Goal: Transaction & Acquisition: Purchase product/service

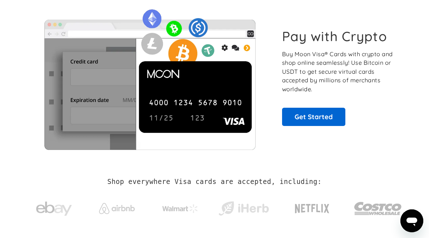
scroll to position [38, 0]
click at [314, 123] on link "Get Started" at bounding box center [313, 117] width 63 height 18
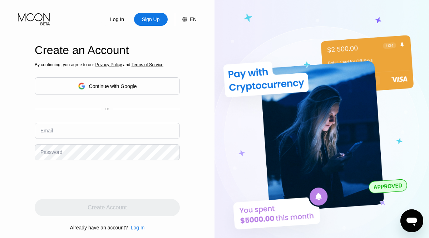
click at [59, 132] on input "text" at bounding box center [107, 131] width 145 height 16
click at [103, 86] on div "Continue with Google" at bounding box center [113, 86] width 48 height 6
click at [107, 136] on input "text" at bounding box center [107, 131] width 145 height 16
paste input "[EMAIL_ADDRESS][DOMAIN_NAME]"
type input "[EMAIL_ADDRESS][DOMAIN_NAME]"
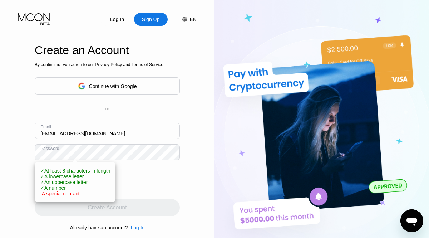
click at [10, 193] on div "Log In Sign Up EN Language English Save Create an Account By continuing, you ag…" at bounding box center [107, 131] width 214 height 262
click at [202, 185] on div "Log In Sign Up EN Language English Save Create an Account By continuing, you ag…" at bounding box center [107, 131] width 214 height 262
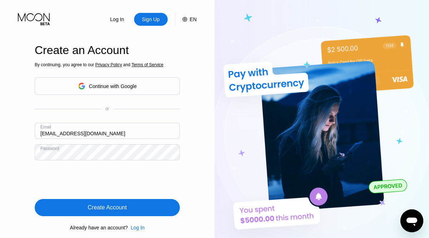
click at [91, 207] on div "Create Account" at bounding box center [107, 207] width 39 height 7
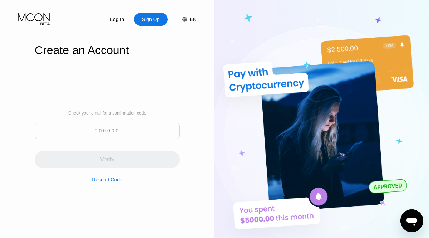
click at [137, 135] on input at bounding box center [107, 131] width 145 height 16
paste input "439887"
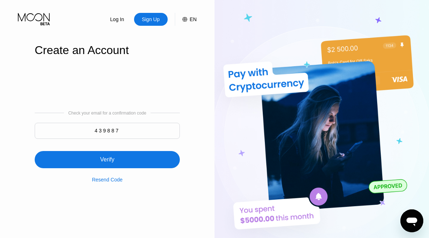
type input "439887"
click at [114, 163] on div "Verify" at bounding box center [107, 159] width 145 height 17
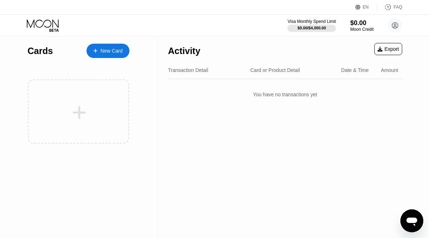
click at [54, 26] on icon at bounding box center [43, 25] width 33 height 13
click at [110, 53] on div "New Card" at bounding box center [111, 51] width 22 height 6
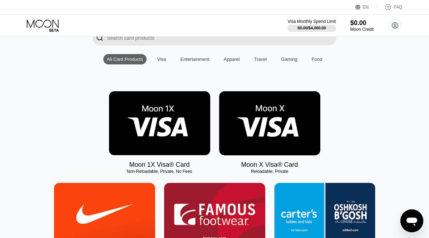
scroll to position [60, 0]
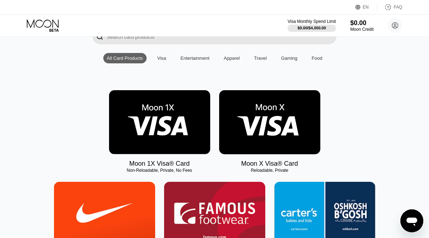
click at [162, 59] on div "Visa" at bounding box center [161, 57] width 9 height 5
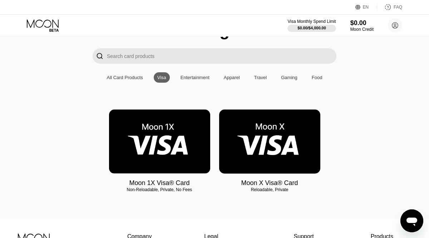
scroll to position [41, 0]
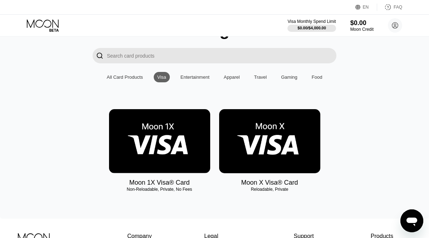
click at [185, 147] on img at bounding box center [159, 141] width 101 height 64
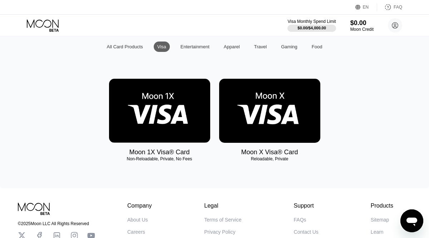
scroll to position [73, 0]
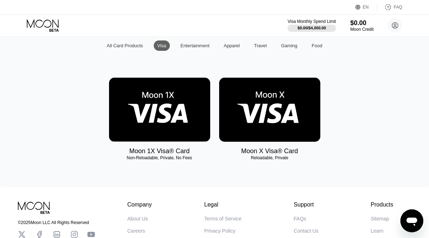
click at [288, 129] on img at bounding box center [269, 110] width 101 height 64
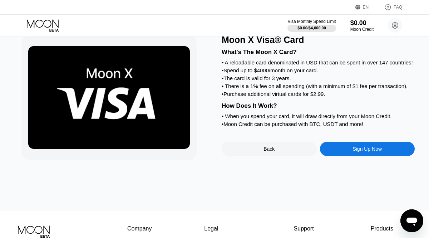
scroll to position [27, 0]
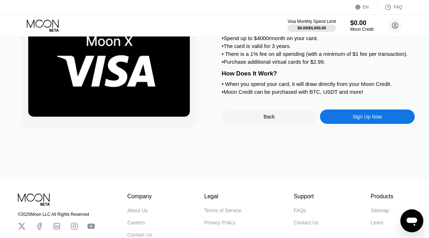
scroll to position [59, 0]
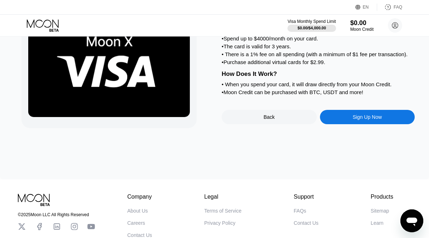
click at [356, 119] on div "Sign Up Now" at bounding box center [366, 117] width 29 height 6
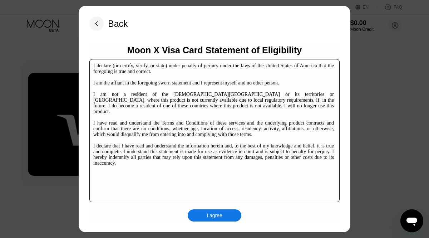
click at [211, 216] on div "I agree" at bounding box center [215, 215] width 16 height 6
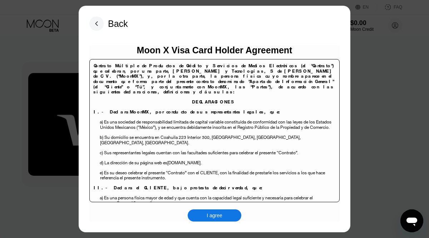
click at [211, 216] on div "I agree" at bounding box center [215, 215] width 16 height 6
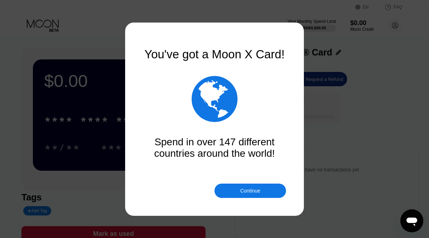
click at [242, 189] on div "Continue" at bounding box center [250, 191] width 20 height 6
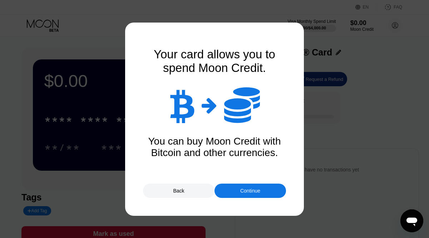
click at [244, 192] on div "Continue" at bounding box center [250, 191] width 20 height 6
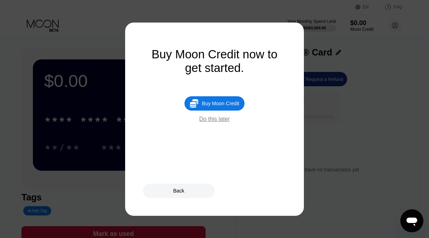
click at [215, 104] on div "Buy Moon Credit" at bounding box center [220, 103] width 37 height 6
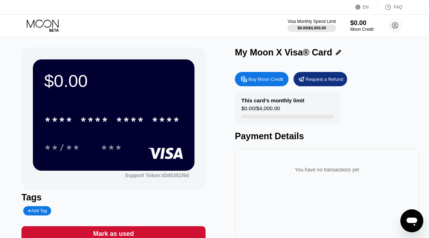
type input "0"
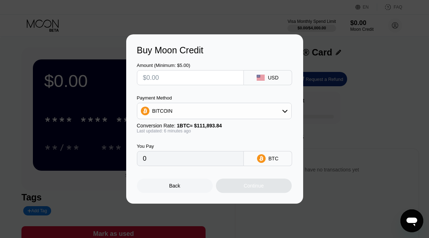
click at [280, 112] on div "BITCOIN" at bounding box center [214, 111] width 154 height 14
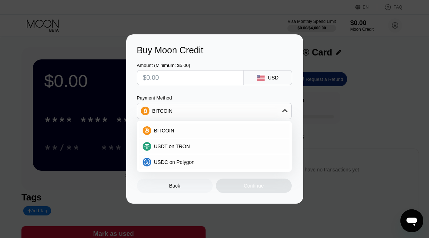
click at [280, 112] on div "BITCOIN" at bounding box center [214, 111] width 154 height 14
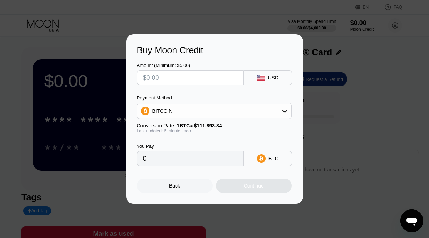
click at [178, 182] on div "Back" at bounding box center [175, 185] width 76 height 14
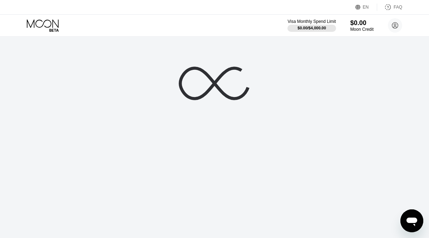
click at [227, 145] on div at bounding box center [214, 119] width 429 height 238
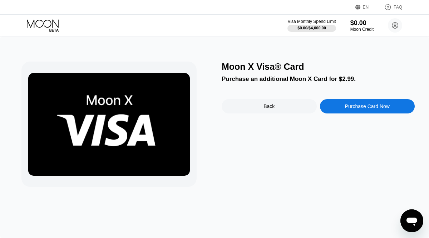
click at [266, 106] on div "Back" at bounding box center [268, 106] width 11 height 6
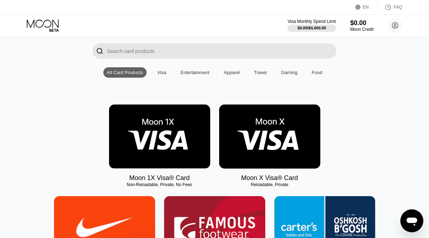
scroll to position [45, 0]
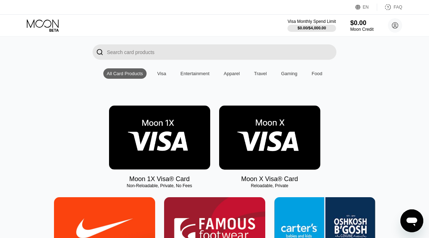
click at [270, 156] on img at bounding box center [269, 137] width 101 height 64
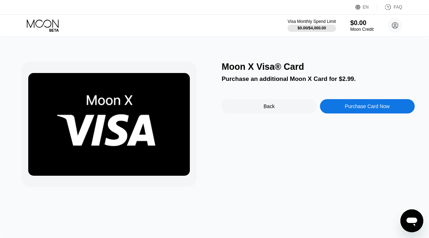
click at [368, 107] on div "Purchase Card Now" at bounding box center [367, 106] width 45 height 6
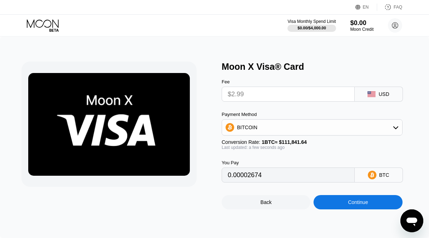
click at [325, 97] on input "$2.99" at bounding box center [288, 94] width 121 height 14
click at [297, 96] on input "$2.99" at bounding box center [288, 94] width 121 height 14
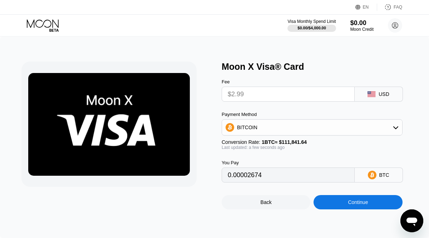
click at [297, 96] on input "$2.99" at bounding box center [288, 94] width 121 height 14
click at [248, 93] on input "$2.99" at bounding box center [288, 94] width 121 height 14
click at [350, 123] on div "BITCOIN" at bounding box center [312, 127] width 180 height 14
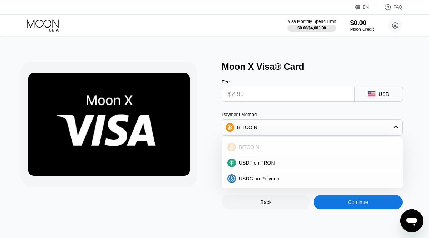
click at [315, 144] on div "BITCOIN" at bounding box center [316, 147] width 161 height 6
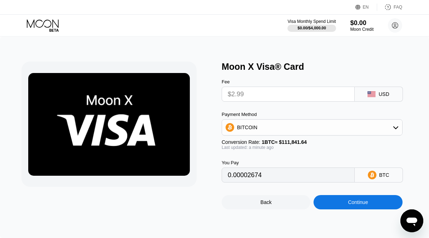
click at [357, 200] on div "Continue" at bounding box center [358, 202] width 20 height 6
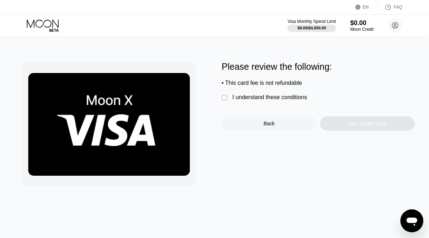
click at [225, 97] on div "" at bounding box center [225, 97] width 7 height 7
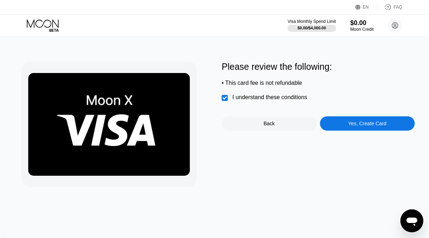
click at [371, 126] on div "Yes, Create Card" at bounding box center [367, 123] width 38 height 6
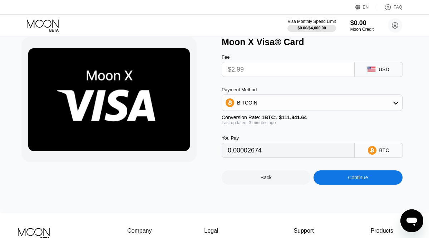
scroll to position [24, 0]
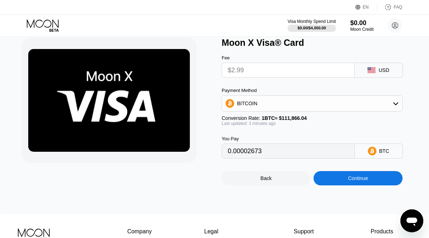
type input "0.00002676"
